Goal: Task Accomplishment & Management: Manage account settings

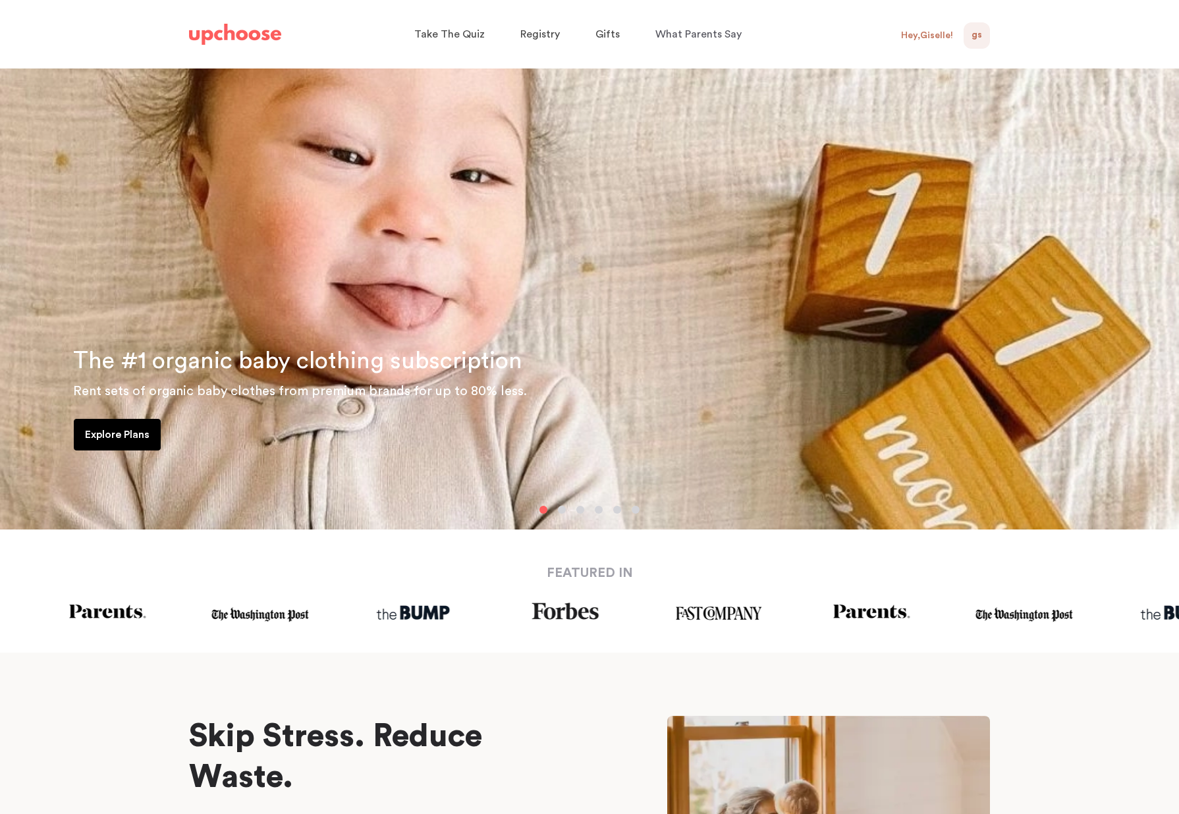
click at [973, 38] on span "GS" at bounding box center [977, 36] width 11 height 16
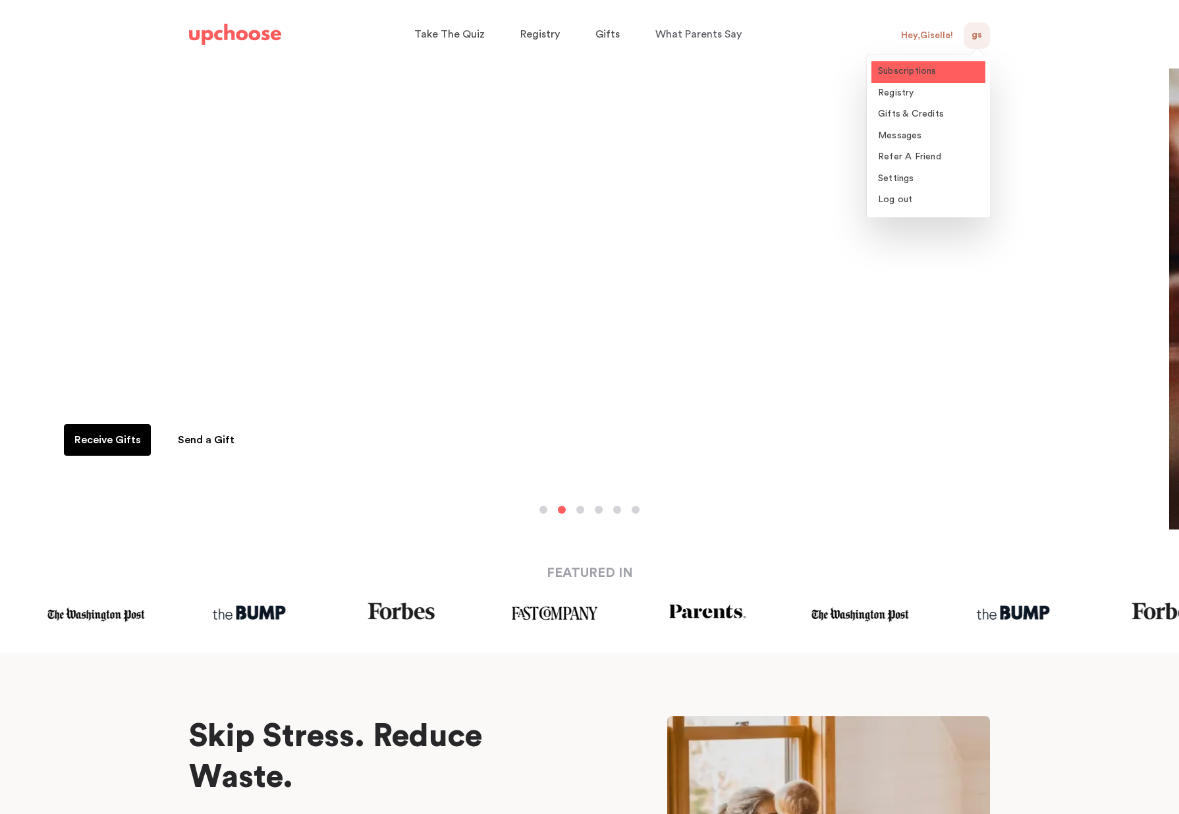
click at [938, 68] on link "Subscriptions" at bounding box center [929, 72] width 114 height 22
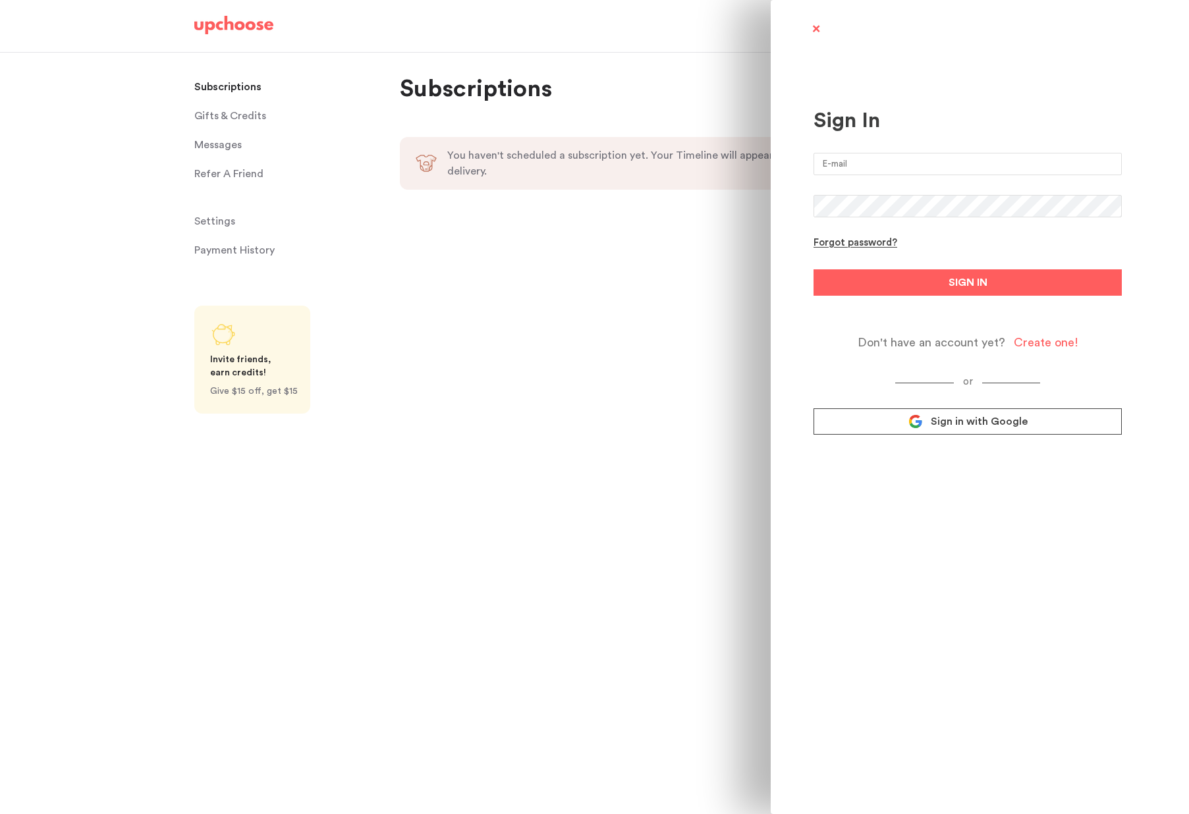
type input "[EMAIL_ADDRESS][DOMAIN_NAME]"
click at [890, 283] on button "SIGN IN" at bounding box center [968, 282] width 308 height 26
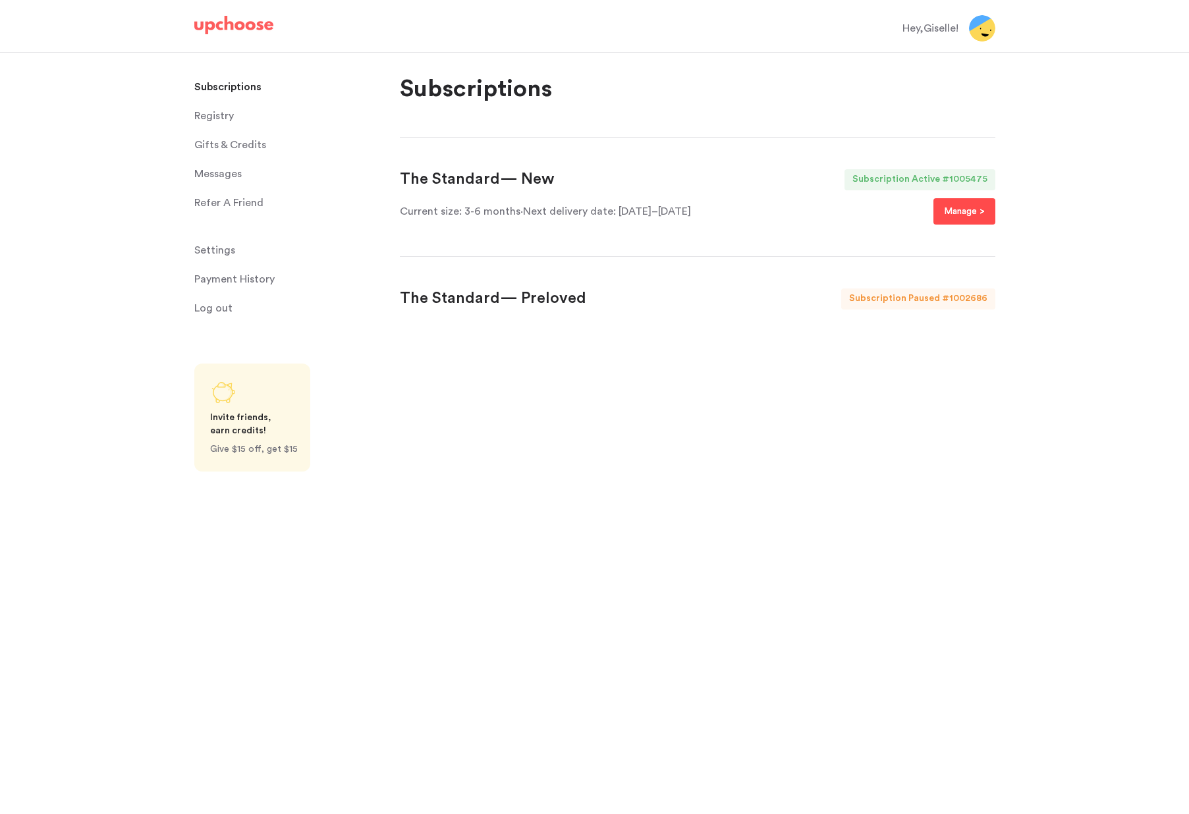
click at [966, 211] on p "Manage >" at bounding box center [964, 212] width 41 height 16
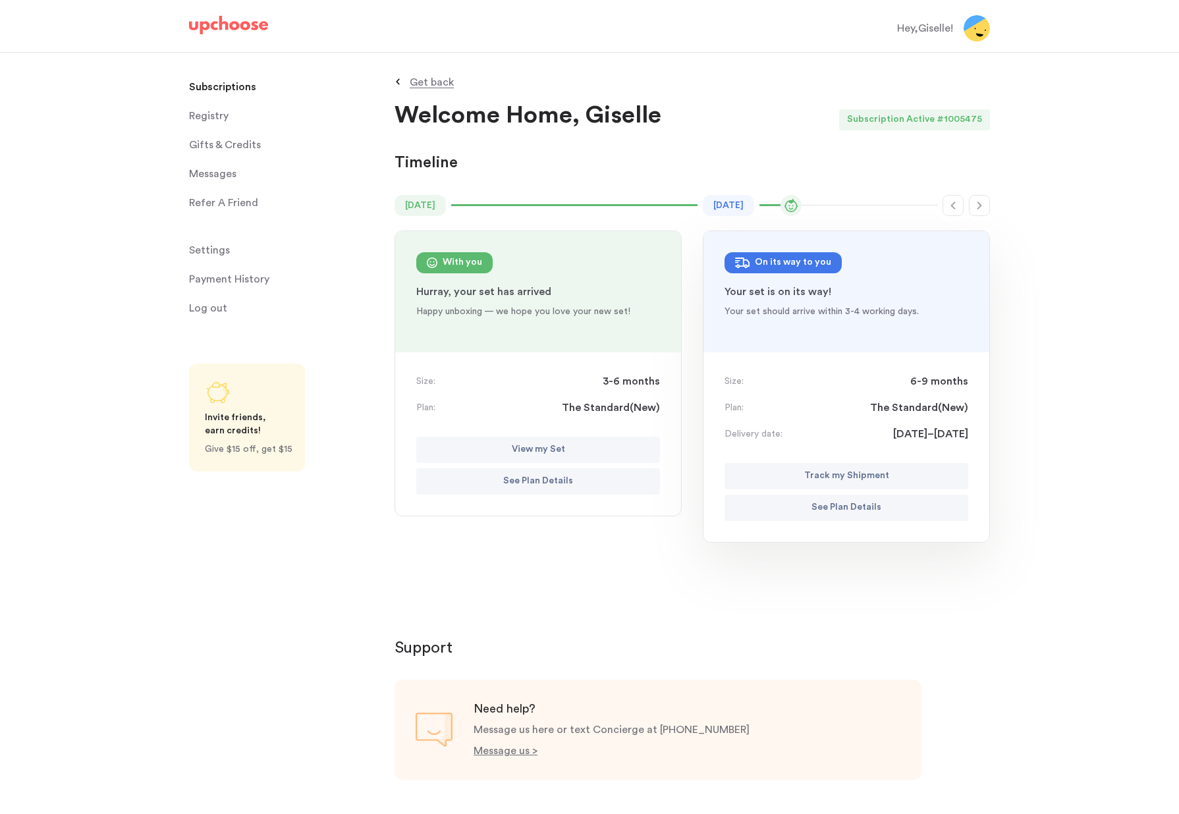
click at [549, 447] on p "View my Set" at bounding box center [538, 450] width 53 height 16
